Goal: Information Seeking & Learning: Understand process/instructions

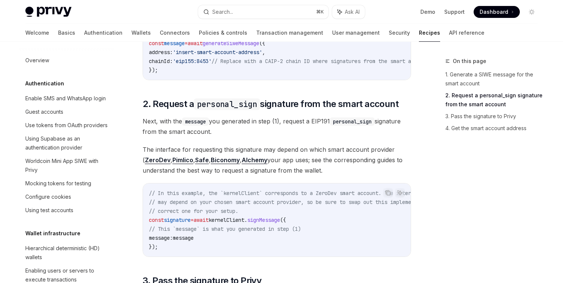
scroll to position [613, 0]
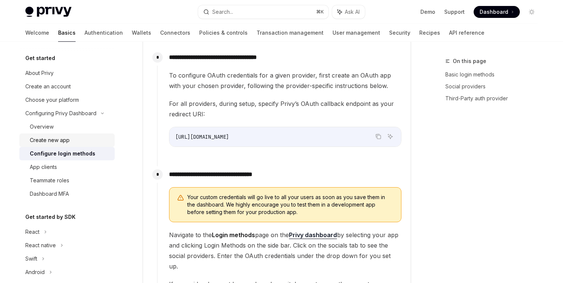
scroll to position [656, 0]
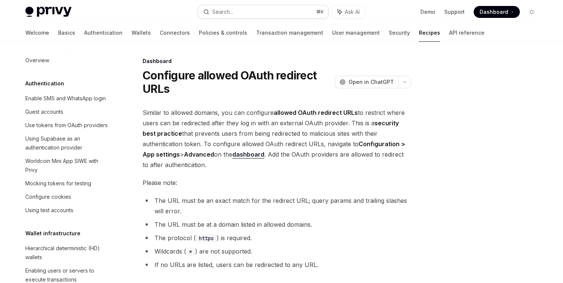
scroll to position [389, 0]
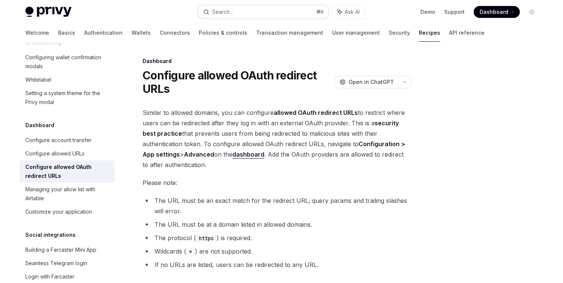
click at [230, 13] on div "Search..." at bounding box center [222, 11] width 21 height 9
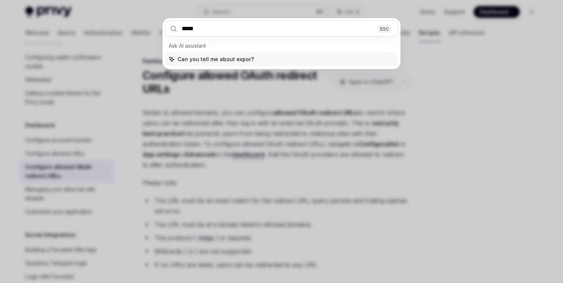
type input "******"
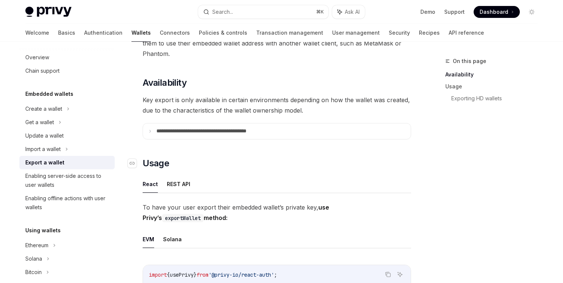
scroll to position [67, 0]
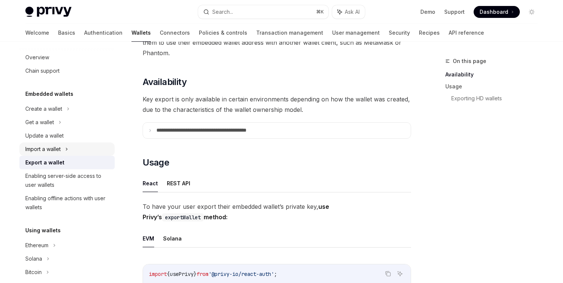
click at [69, 149] on div "Import a wallet" at bounding box center [66, 148] width 95 height 13
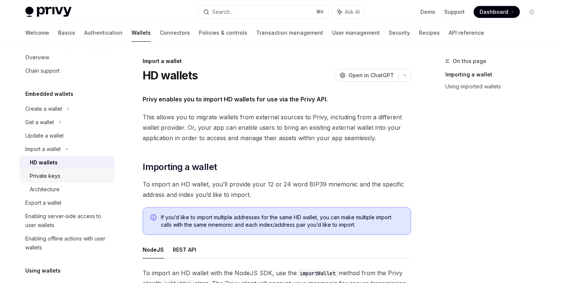
click at [50, 173] on div "Private keys" at bounding box center [45, 175] width 31 height 9
type textarea "*"
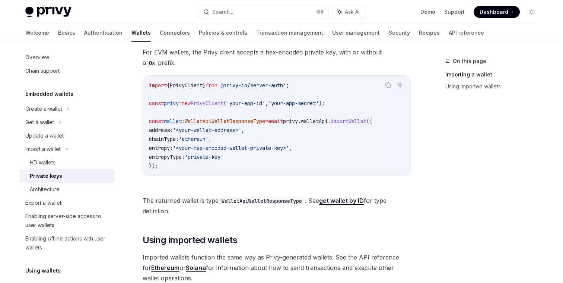
scroll to position [206, 0]
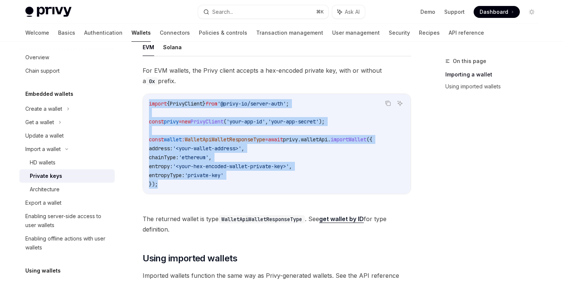
drag, startPoint x: 174, startPoint y: 184, endPoint x: 136, endPoint y: 90, distance: 101.0
click at [136, 90] on div "Import a wallet Private keys OpenAI Open in ChatGPT OpenAI Open in ChatGPT Priv…" at bounding box center [206, 131] width 411 height 561
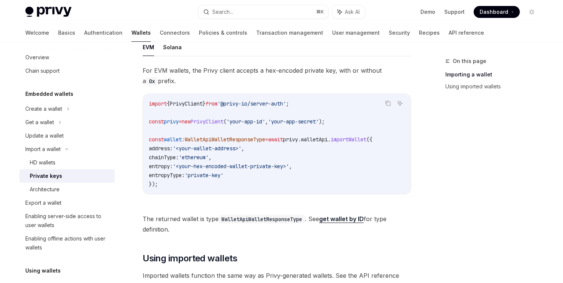
click at [168, 159] on span "chainType:" at bounding box center [164, 157] width 30 height 7
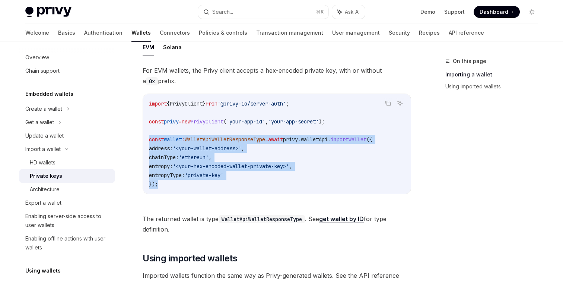
drag, startPoint x: 164, startPoint y: 184, endPoint x: 146, endPoint y: 136, distance: 51.5
click at [146, 136] on div "import { PrivyClient } from '@privy-io/server-auth' ; const privy = new PrivyCl…" at bounding box center [277, 144] width 268 height 100
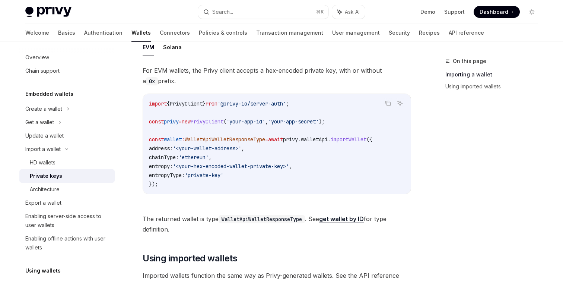
click at [175, 170] on code "import { PrivyClient } from '@privy-io/server-auth' ; const privy = new PrivyCl…" at bounding box center [277, 143] width 256 height 89
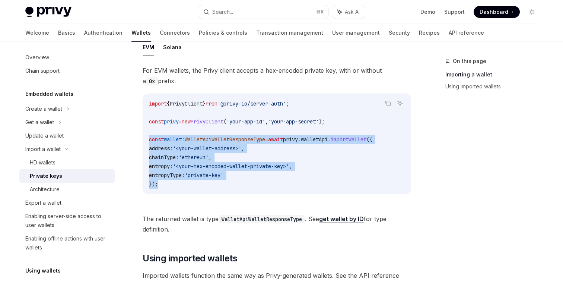
drag, startPoint x: 165, startPoint y: 182, endPoint x: 149, endPoint y: 141, distance: 44.0
click at [149, 140] on code "import { PrivyClient } from '@privy-io/server-auth' ; const privy = new PrivyCl…" at bounding box center [277, 143] width 256 height 89
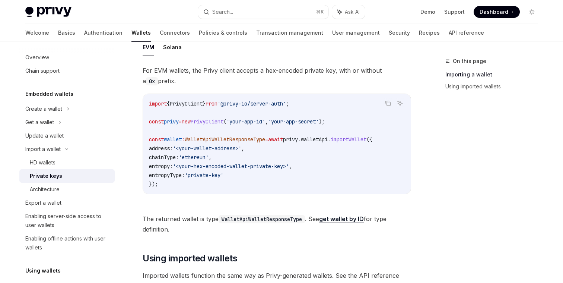
click at [188, 186] on code "import { PrivyClient } from '@privy-io/server-auth' ; const privy = new PrivyCl…" at bounding box center [277, 143] width 256 height 89
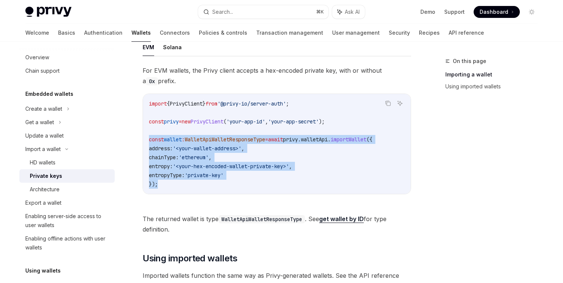
drag, startPoint x: 162, startPoint y: 185, endPoint x: 149, endPoint y: 139, distance: 47.6
click at [149, 139] on div "import { PrivyClient } from '@privy-io/server-auth' ; const privy = new PrivyCl…" at bounding box center [277, 144] width 268 height 100
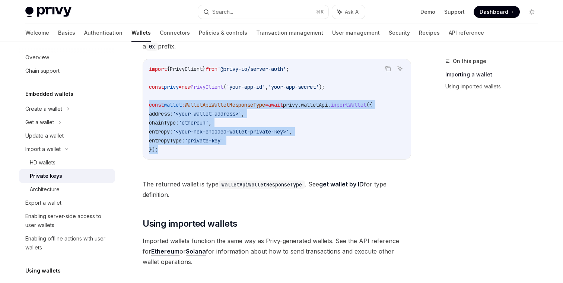
scroll to position [257, 0]
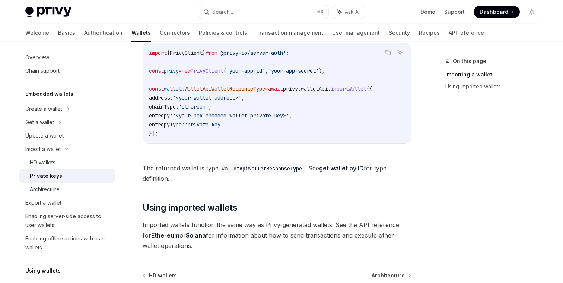
click at [177, 142] on div "import { PrivyClient } from '@privy-io/server-auth' ; const privy = new PrivyCl…" at bounding box center [277, 93] width 268 height 100
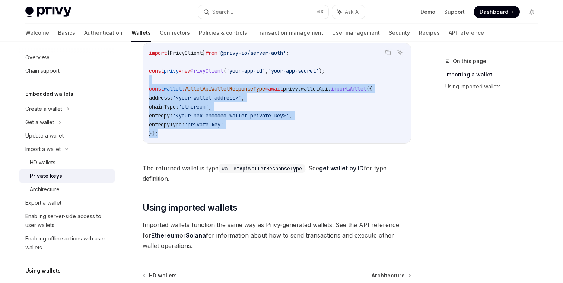
drag, startPoint x: 162, startPoint y: 129, endPoint x: 141, endPoint y: 81, distance: 52.9
click at [141, 81] on div "Import a wallet Private keys OpenAI Open in ChatGPT OpenAI Open in ChatGPT Priv…" at bounding box center [206, 80] width 411 height 561
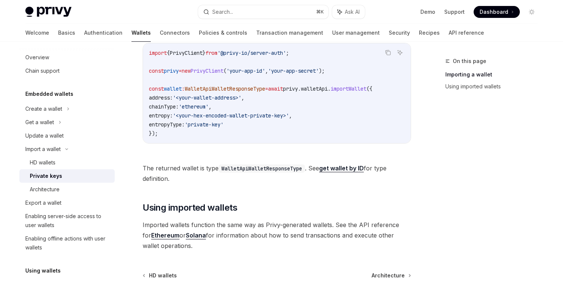
click at [152, 92] on code "import { PrivyClient } from '@privy-io/server-auth' ; const privy = new PrivyCl…" at bounding box center [277, 92] width 256 height 89
